Goal: Transaction & Acquisition: Purchase product/service

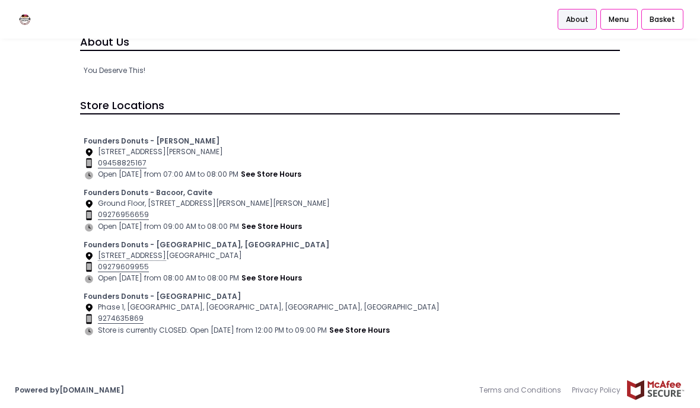
scroll to position [58, 0]
click at [278, 276] on button "see store hours" at bounding box center [272, 278] width 62 height 12
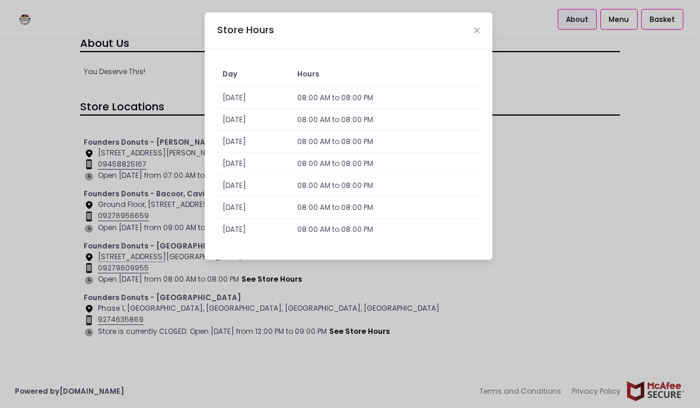
click at [479, 27] on icon "Close" at bounding box center [477, 31] width 6 height 8
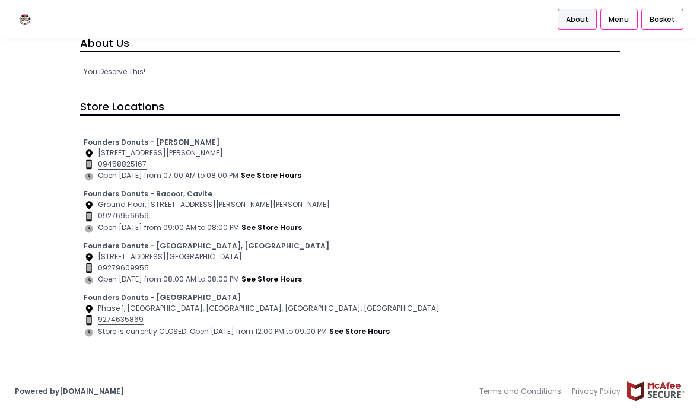
click at [626, 17] on span "Menu" at bounding box center [619, 19] width 20 height 11
click at [282, 275] on button "see store hours" at bounding box center [272, 278] width 62 height 12
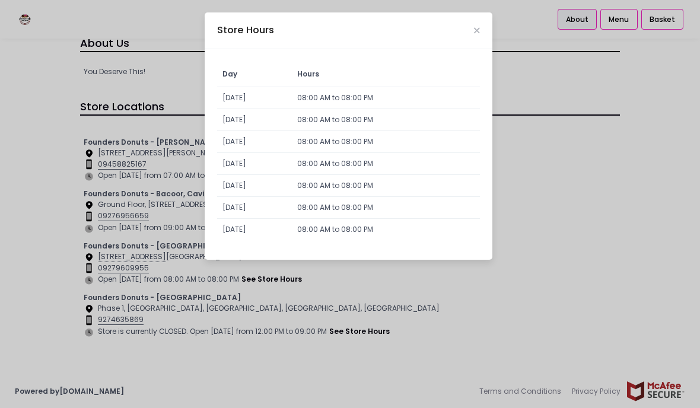
click at [474, 28] on icon "Close" at bounding box center [477, 31] width 6 height 8
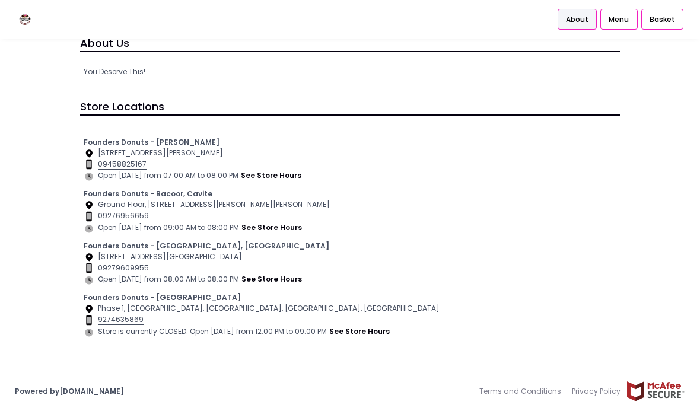
click at [135, 249] on b "Founders Donuts - [GEOGRAPHIC_DATA], [GEOGRAPHIC_DATA]" at bounding box center [207, 246] width 246 height 10
click at [205, 249] on b "Founders Donuts - [GEOGRAPHIC_DATA], [GEOGRAPHIC_DATA]" at bounding box center [207, 246] width 246 height 10
click at [106, 251] on div "Location Created with Sketch. 43 Annapolis St, GF, Annapolis Tower, Greenhills …" at bounding box center [350, 256] width 533 height 11
click at [620, 24] on span "Menu" at bounding box center [619, 19] width 20 height 11
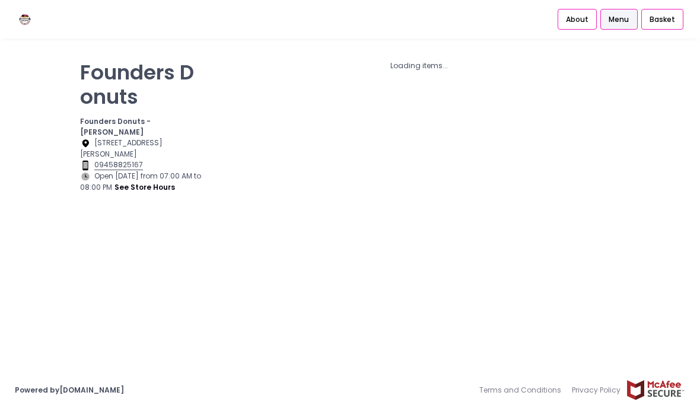
click at [94, 244] on div "Founders Donuts Founders Donuts - Zobel Roxas Makati Location Created with Sket…" at bounding box center [142, 197] width 139 height 289
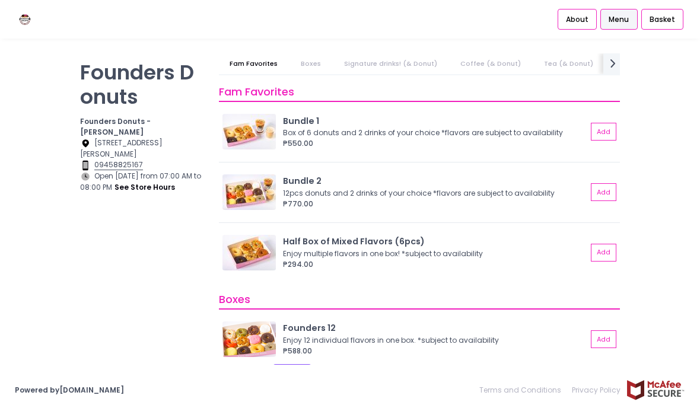
click at [604, 249] on button "Add" at bounding box center [604, 253] width 26 height 18
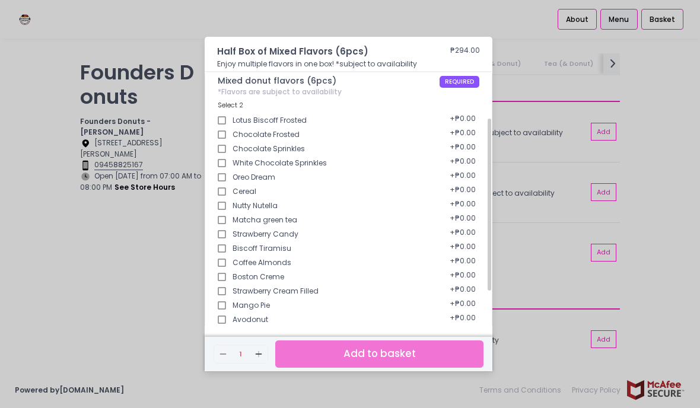
scroll to position [162, 0]
click at [372, 126] on div "Chocolate Frosted + ₱0.00" at bounding box center [349, 130] width 262 height 14
click at [344, 176] on div "Oreo Dream + ₱0.00" at bounding box center [349, 173] width 262 height 14
click at [243, 148] on div "Chocolate Sprinkles + ₱0.00" at bounding box center [349, 145] width 262 height 14
click at [226, 116] on input "Lotus Biscoff Frosted" at bounding box center [221, 119] width 21 height 21
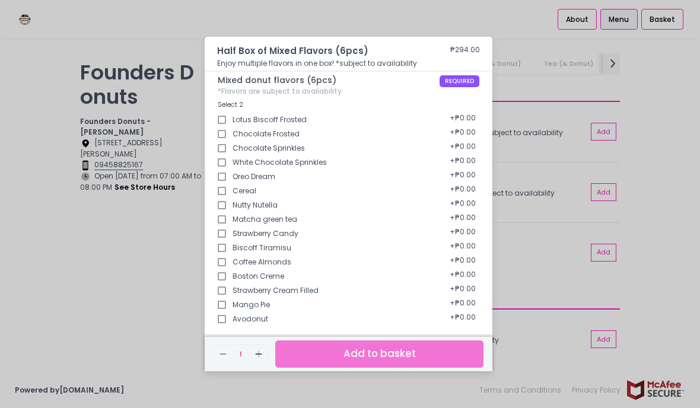
checkbox input "true"
click at [223, 157] on input "White Chocolate Sprinkles" at bounding box center [221, 162] width 21 height 21
checkbox input "true"
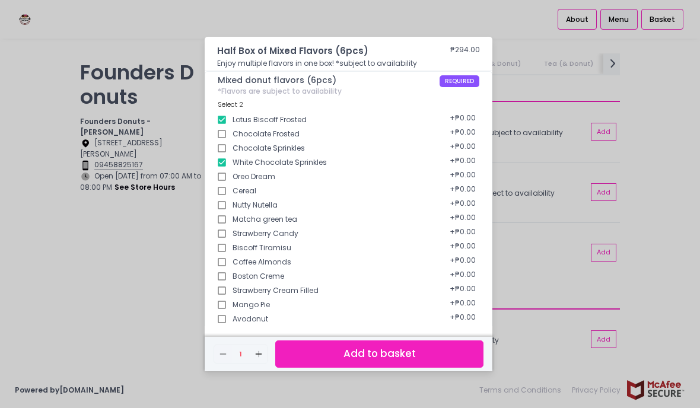
click at [224, 190] on input "Cereal" at bounding box center [221, 190] width 21 height 21
checkbox input "true"
click at [230, 223] on input "Strawberry Candy" at bounding box center [221, 233] width 21 height 21
checkbox input "true"
click at [227, 253] on input "Coffee Almonds" at bounding box center [221, 261] width 21 height 21
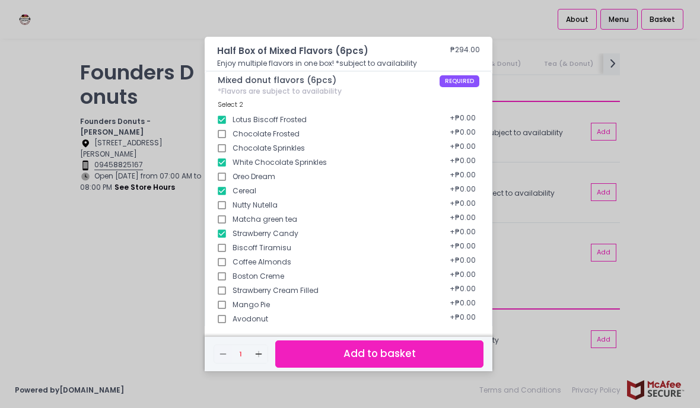
checkbox input "true"
click at [226, 287] on input "Strawberry Cream Filled" at bounding box center [221, 290] width 21 height 21
checkbox input "true"
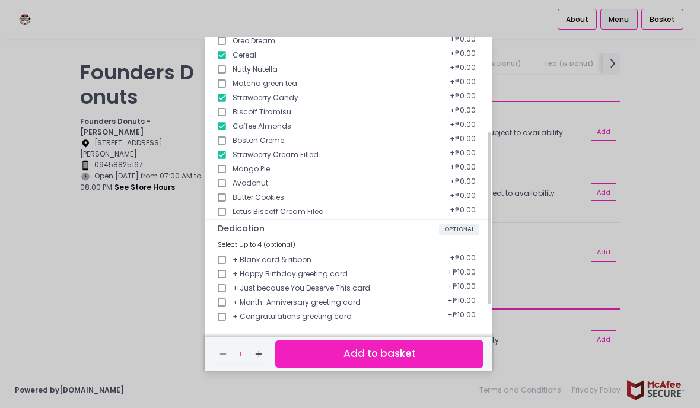
scroll to position [321, 0]
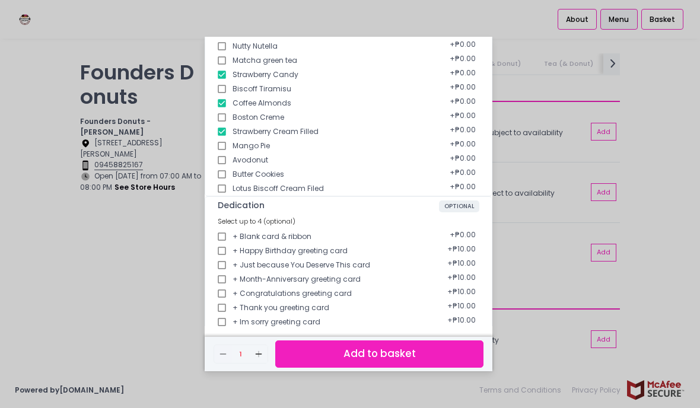
click at [412, 367] on button "Add to basket" at bounding box center [379, 353] width 208 height 27
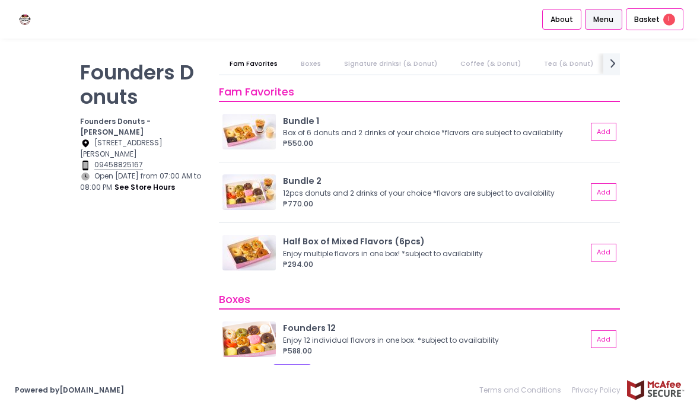
scroll to position [4, 0]
click at [659, 22] on span "Basket" at bounding box center [647, 20] width 26 height 12
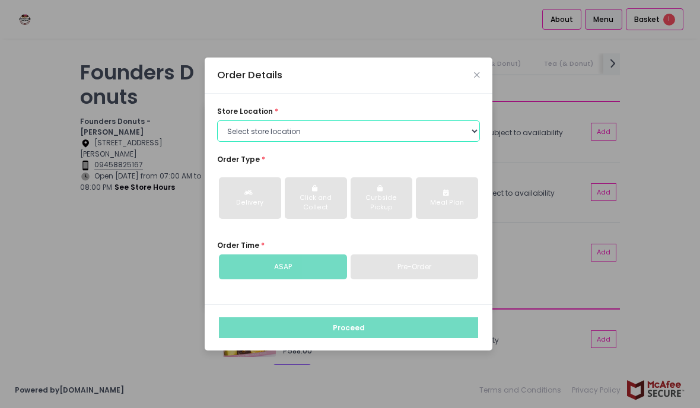
click at [442, 142] on select "Select store location Founders Donuts - Zobel Roxas Makati Founders Donuts - Ba…" at bounding box center [348, 130] width 263 height 21
select select "6823519f7f461c106b9614ee"
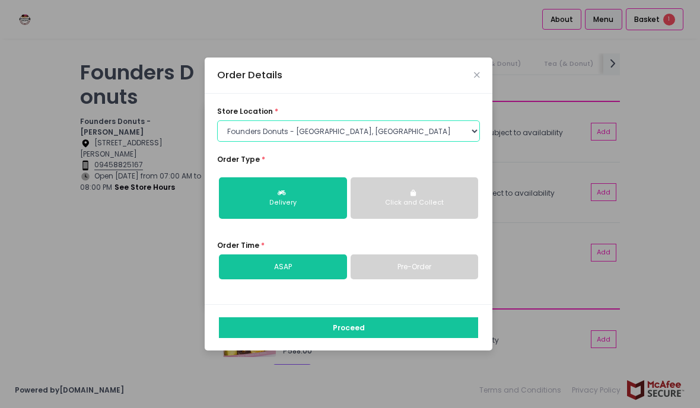
scroll to position [44, 0]
click at [415, 317] on button "Proceed" at bounding box center [348, 327] width 259 height 21
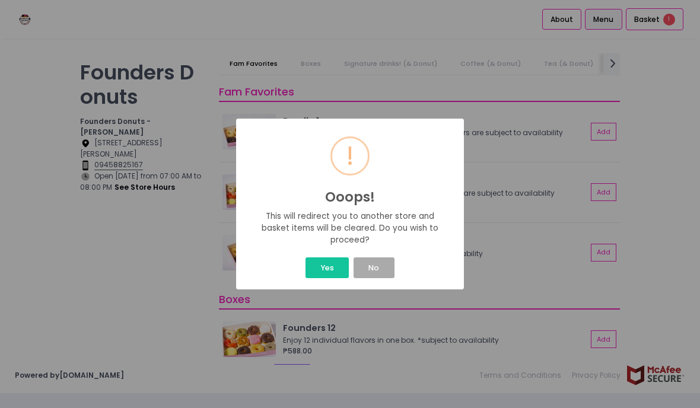
click at [330, 269] on button "Yes" at bounding box center [326, 267] width 43 height 21
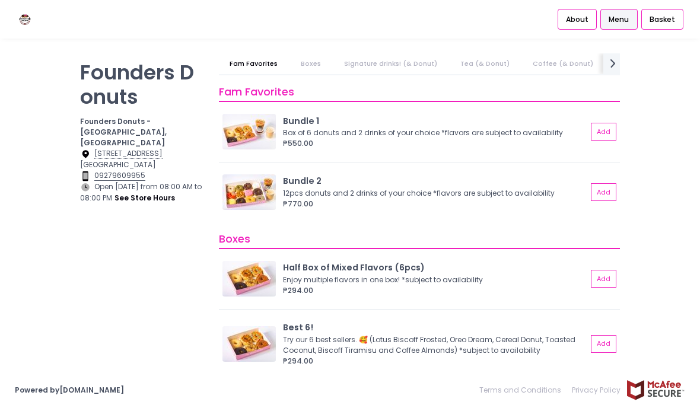
scroll to position [1, 0]
click at [413, 64] on link "Signature drinks! (& Donut)" at bounding box center [390, 63] width 114 height 21
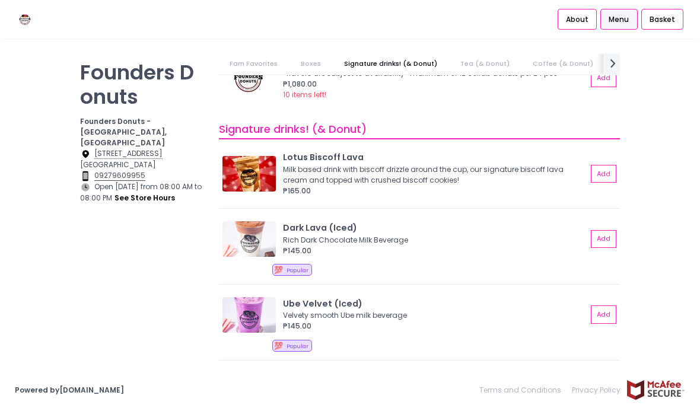
scroll to position [531, 0]
